Goal: Task Accomplishment & Management: Use online tool/utility

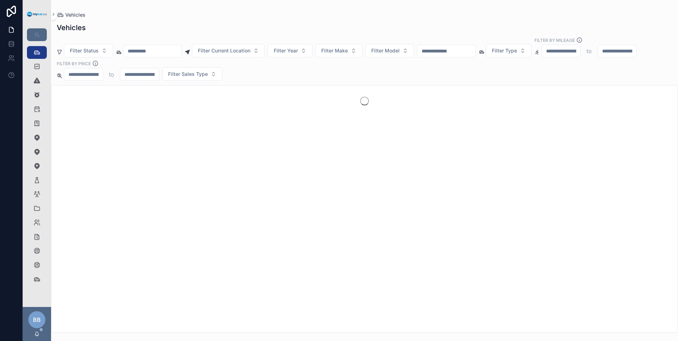
click at [151, 46] on input "scrollable content" at bounding box center [152, 51] width 58 height 10
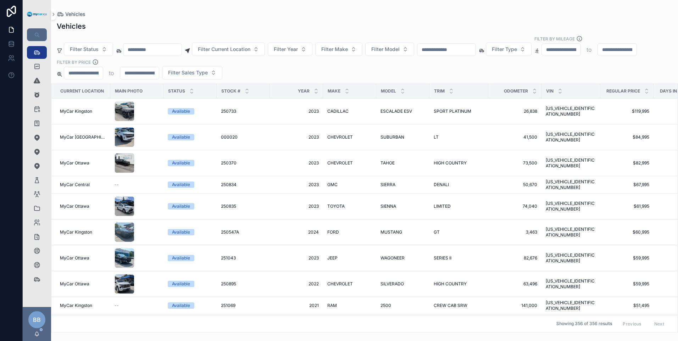
click at [475, 45] on input "scrollable content" at bounding box center [446, 50] width 58 height 10
type input "******"
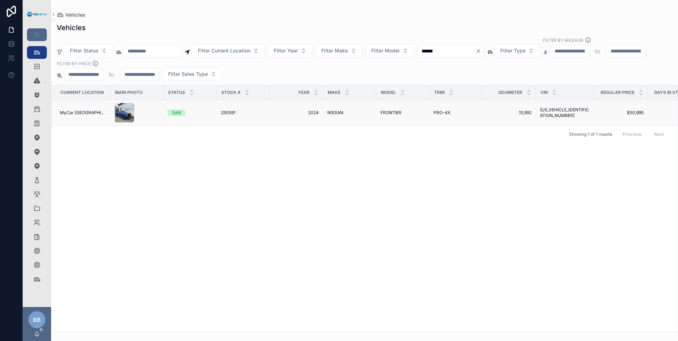
click at [225, 110] on span "250591" at bounding box center [228, 113] width 15 height 6
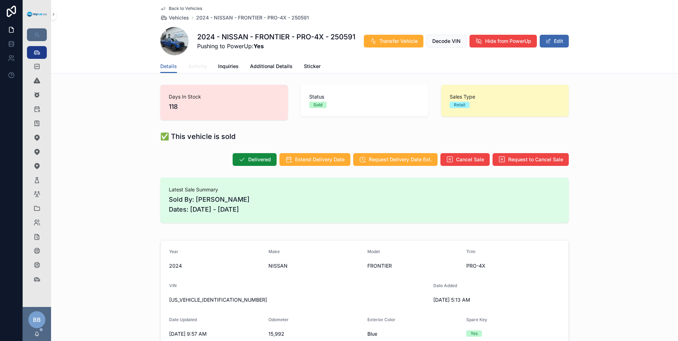
click at [195, 66] on span "Activity" at bounding box center [197, 66] width 18 height 7
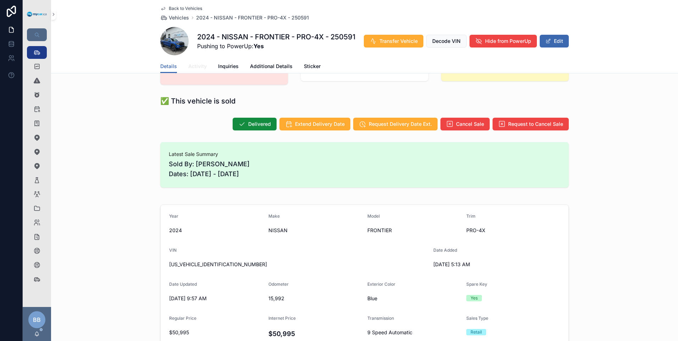
scroll to position [71, 0]
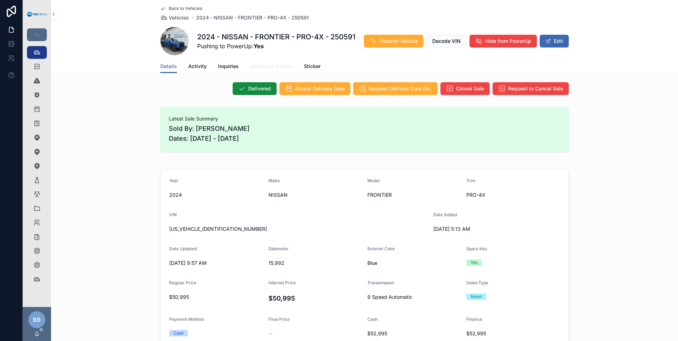
click at [270, 65] on span "Additional Details" at bounding box center [271, 66] width 43 height 7
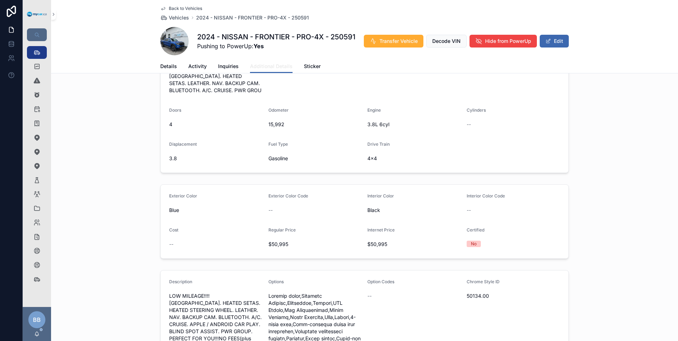
scroll to position [35, 0]
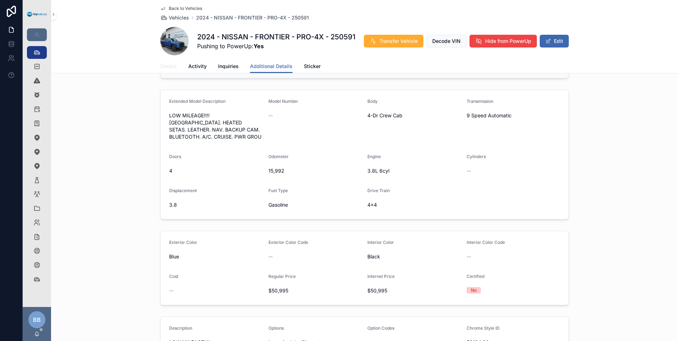
click at [165, 66] on span "Details" at bounding box center [168, 66] width 17 height 7
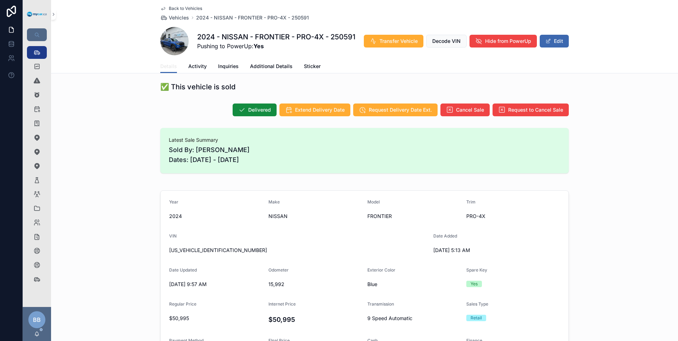
scroll to position [142, 0]
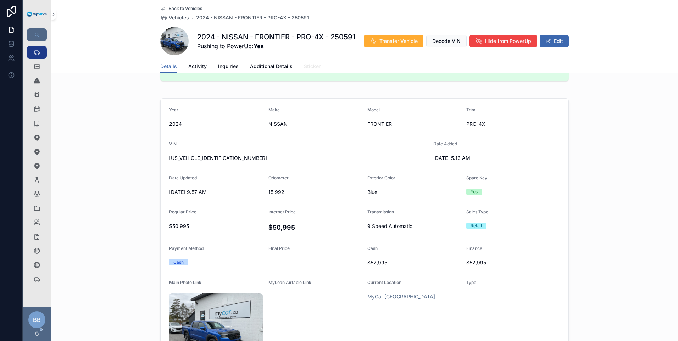
click at [313, 65] on span "Sticker" at bounding box center [312, 66] width 17 height 7
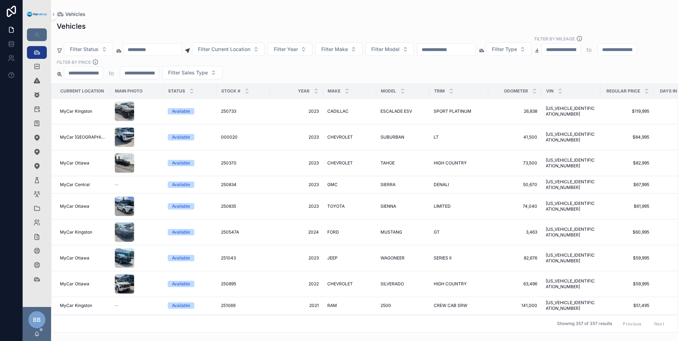
click at [475, 45] on input "scrollable content" at bounding box center [446, 50] width 58 height 10
type input "******"
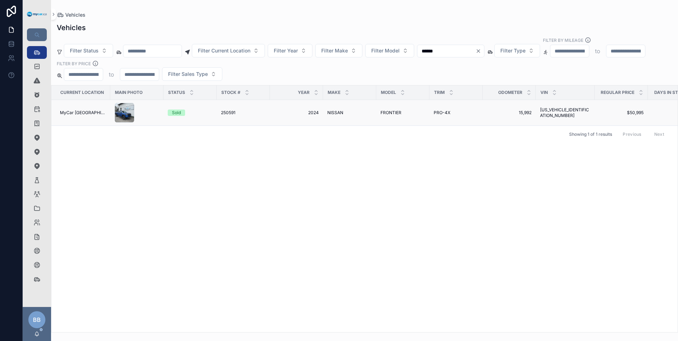
click at [225, 110] on span "250591" at bounding box center [228, 113] width 15 height 6
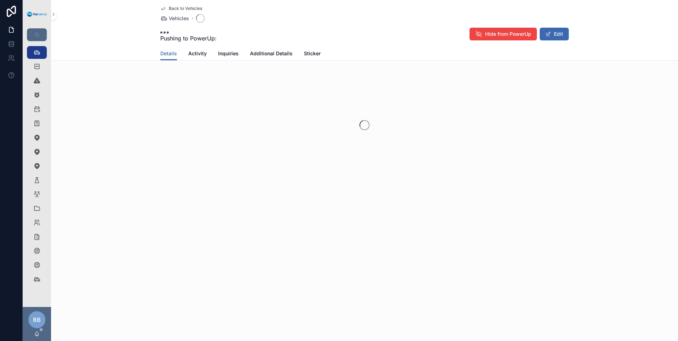
click at [225, 106] on div "scrollable content" at bounding box center [364, 125] width 627 height 112
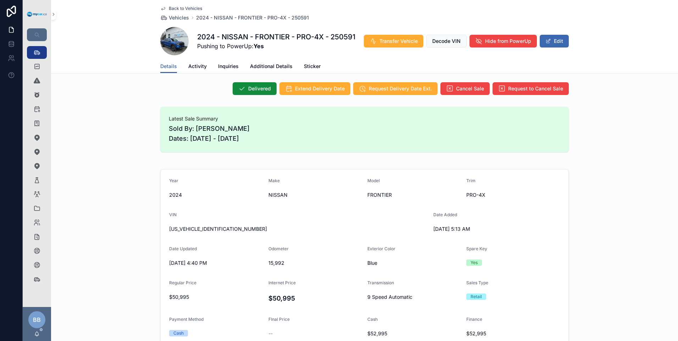
scroll to position [35, 0]
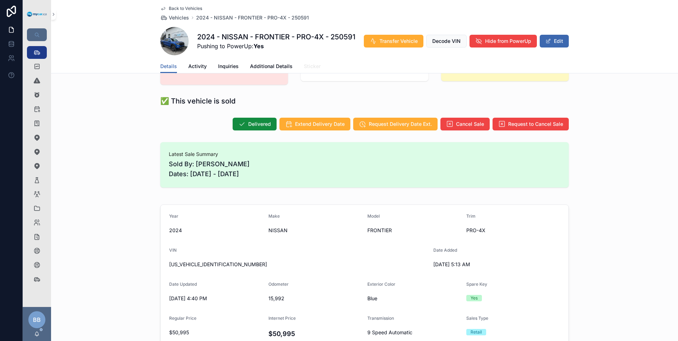
click at [308, 65] on span "Sticker" at bounding box center [312, 66] width 17 height 7
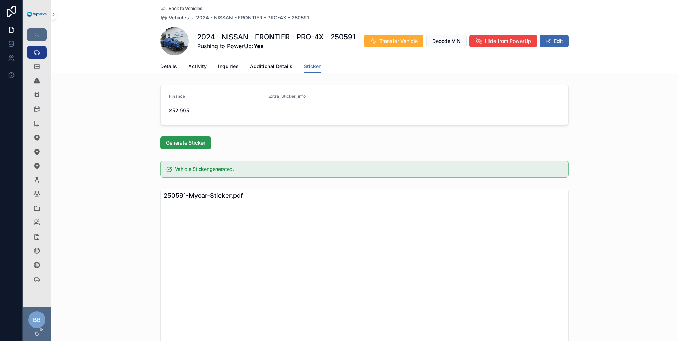
click at [194, 142] on span "Generate Sticker" at bounding box center [185, 142] width 39 height 7
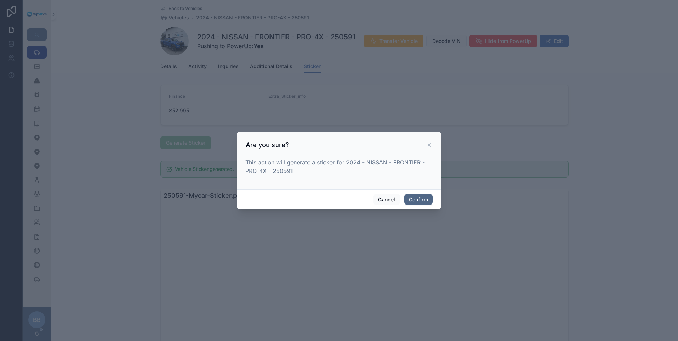
click at [417, 200] on button "Confirm" at bounding box center [418, 199] width 28 height 11
